Goal: Find specific page/section: Find specific page/section

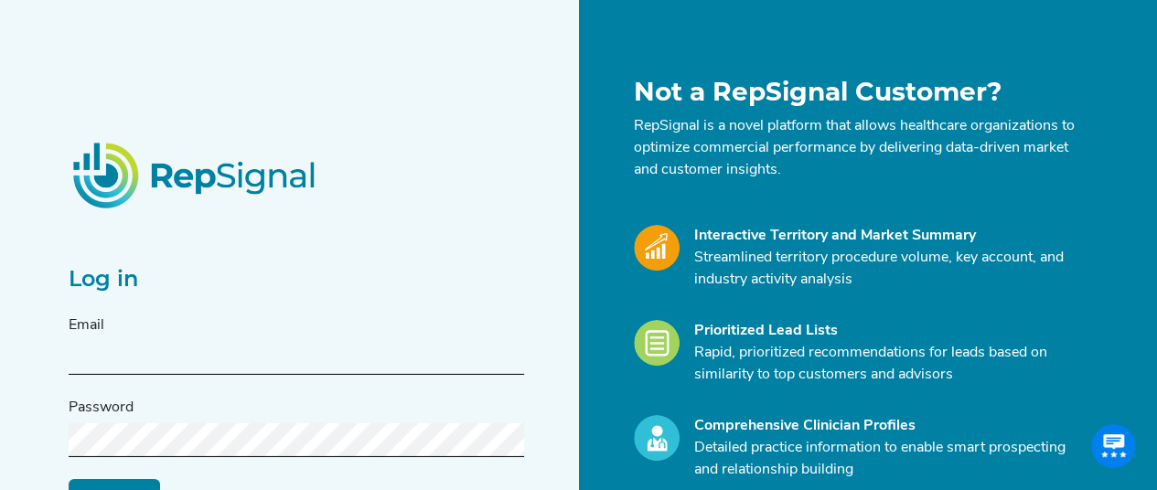
click at [365, 334] on div "Email" at bounding box center [296, 345] width 455 height 60
click at [138, 358] on input "text" at bounding box center [296, 358] width 455 height 34
type input "[EMAIL_ADDRESS][PERSON_NAME][DOMAIN_NAME]"
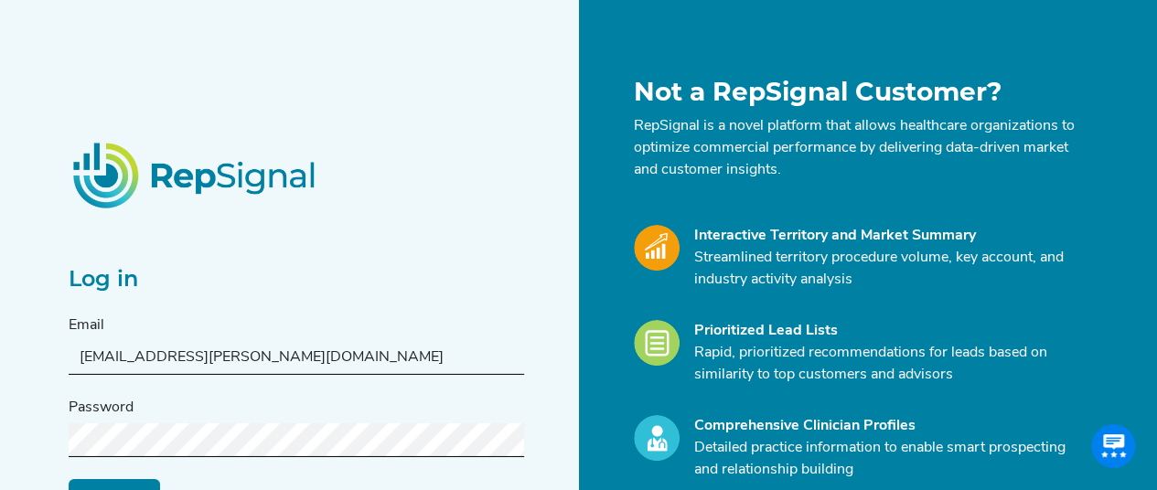
click at [69, 478] on input "Log in" at bounding box center [114, 495] width 91 height 35
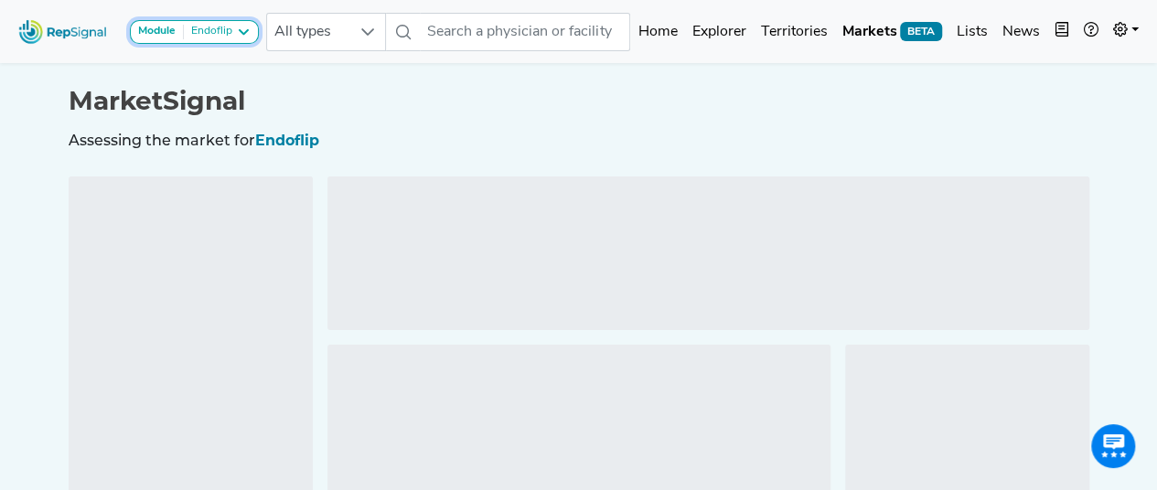
click at [241, 28] on icon at bounding box center [243, 32] width 15 height 15
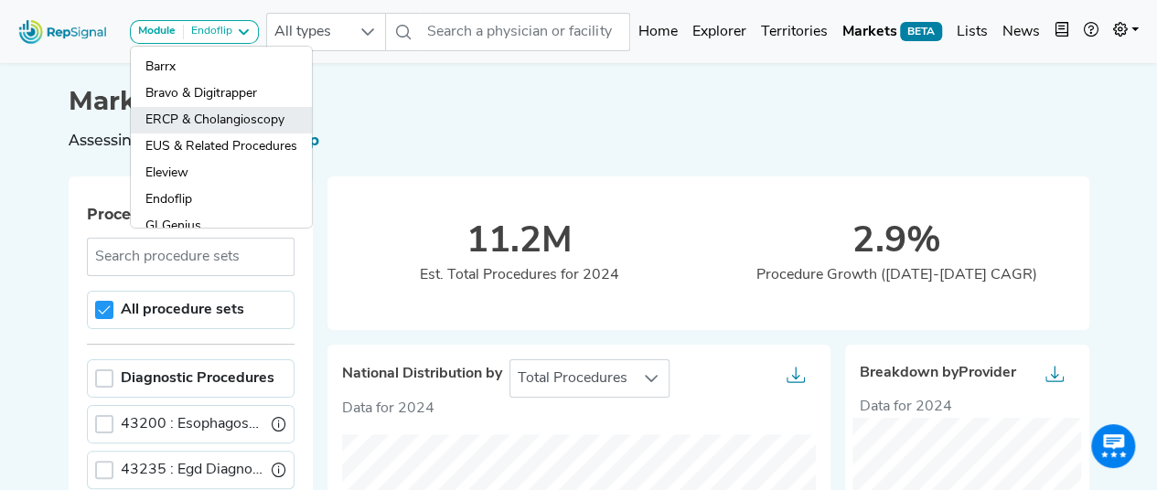
click at [238, 118] on link "ERCP & Cholangioscopy" at bounding box center [221, 120] width 181 height 27
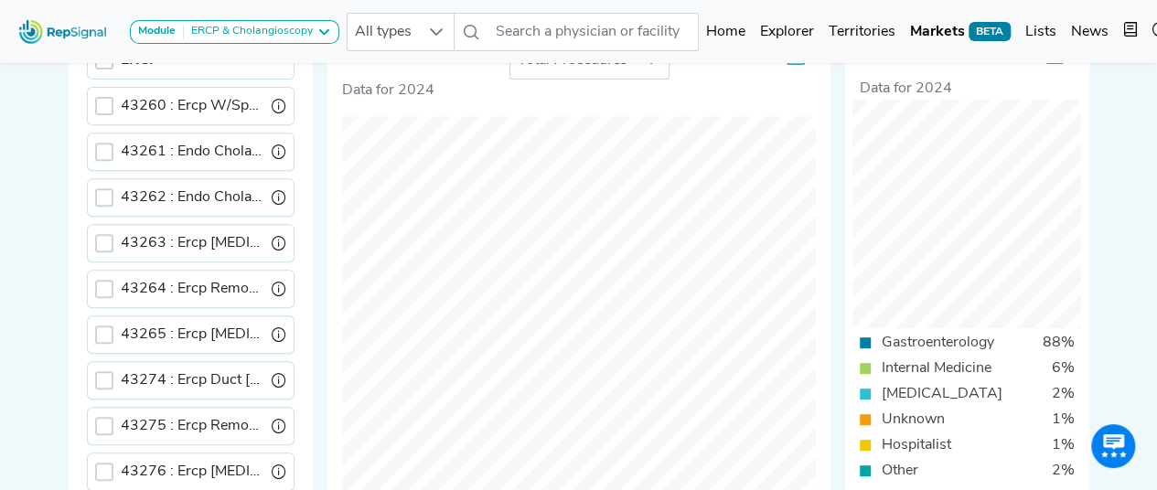
scroll to position [263, 0]
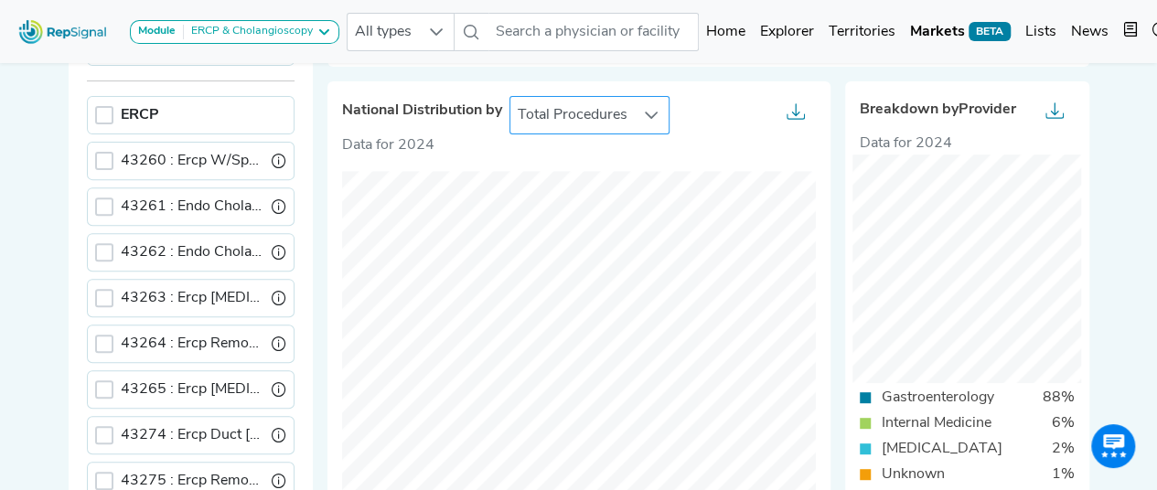
click at [652, 114] on icon at bounding box center [651, 115] width 15 height 15
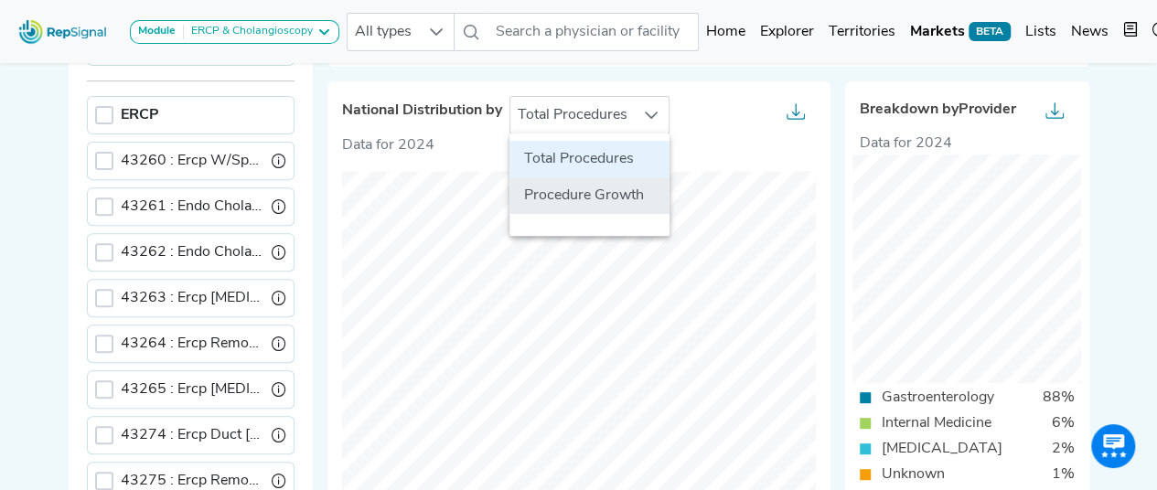
click at [602, 195] on li "Procedure Growth" at bounding box center [589, 195] width 160 height 37
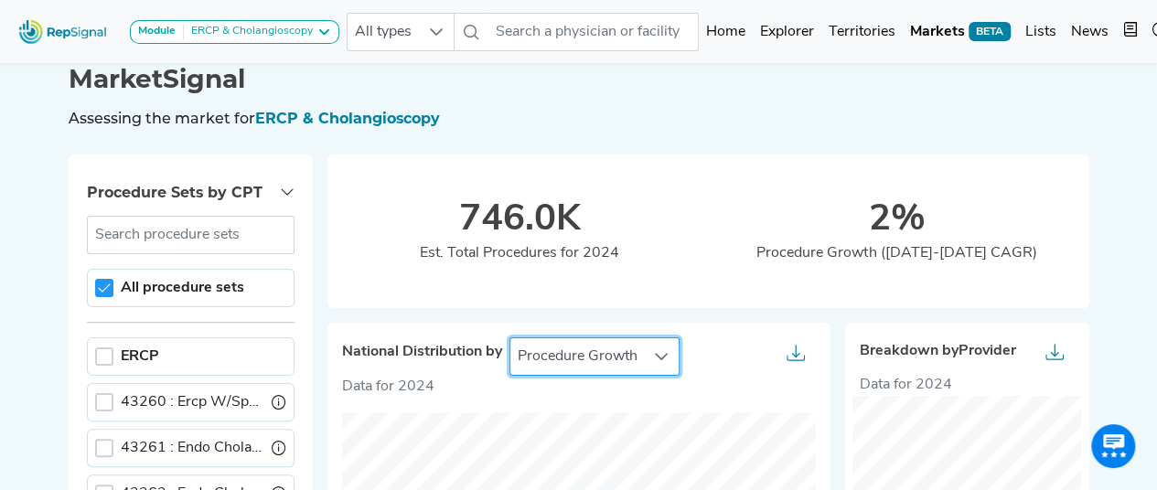
scroll to position [0, 14]
